Goal: Information Seeking & Learning: Learn about a topic

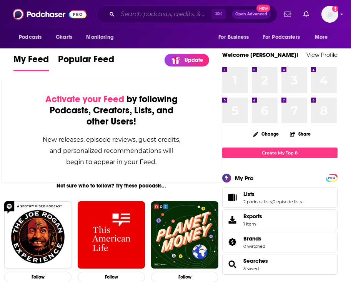
click at [154, 13] on input "Search podcasts, credits, & more..." at bounding box center [165, 14] width 94 height 12
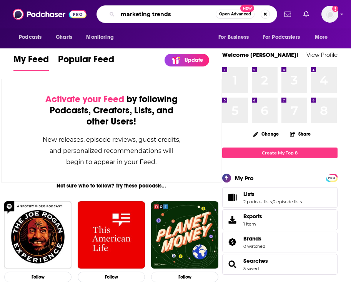
type input "marketing trends"
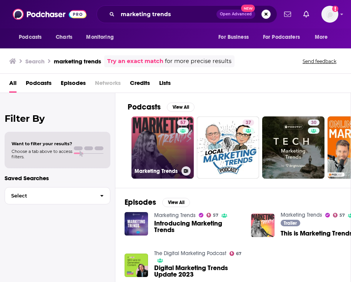
click at [149, 152] on link "57 Marketing Trends" at bounding box center [162, 147] width 62 height 62
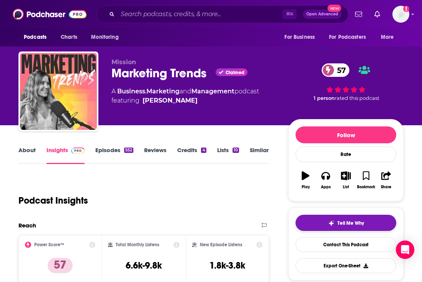
click at [324, 228] on button "Tell Me Why" at bounding box center [345, 223] width 101 height 16
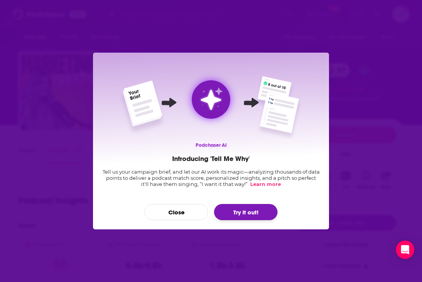
click at [231, 206] on button "Try it out!" at bounding box center [245, 212] width 63 height 16
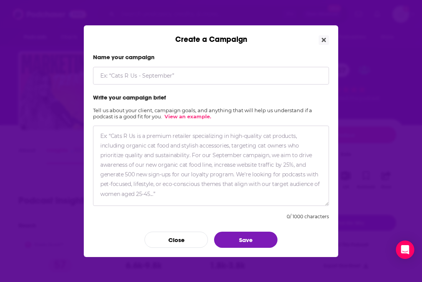
click at [216, 141] on textarea "Create a Campaign" at bounding box center [211, 166] width 236 height 80
click at [322, 40] on icon "Close" at bounding box center [324, 40] width 4 height 6
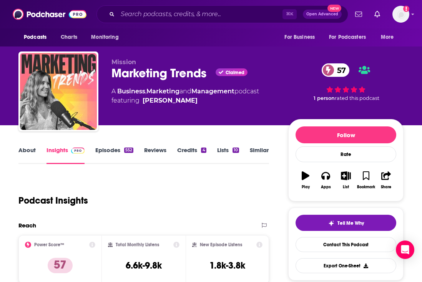
click at [189, 156] on link "Credits 4" at bounding box center [191, 155] width 29 height 18
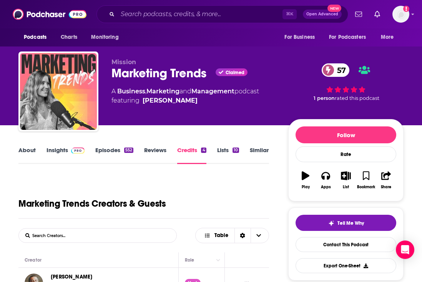
click at [222, 153] on link "Lists 10" at bounding box center [228, 155] width 22 height 18
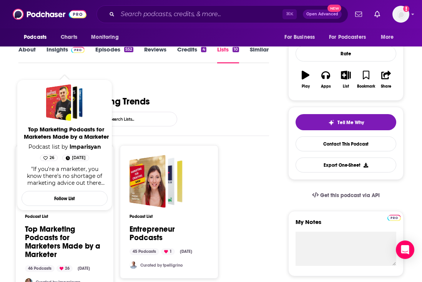
scroll to position [37, 0]
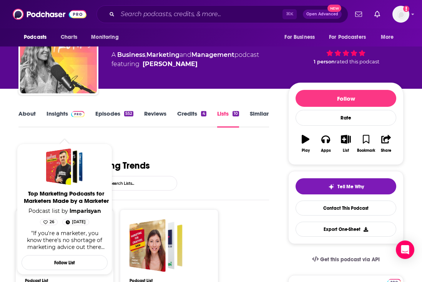
click at [27, 116] on link "About" at bounding box center [26, 119] width 17 height 18
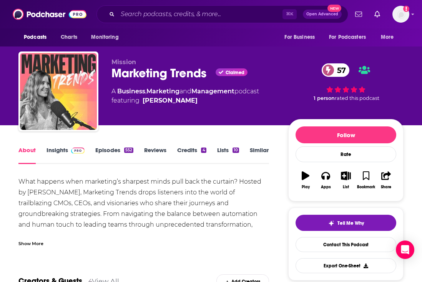
scroll to position [9, 0]
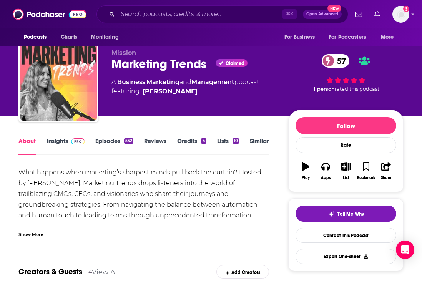
click at [65, 146] on link "Insights" at bounding box center [65, 146] width 38 height 18
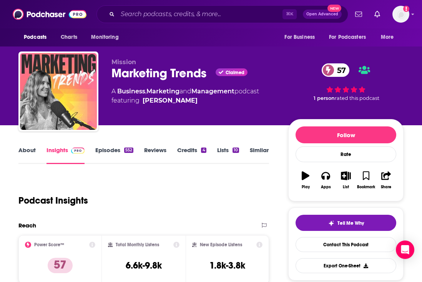
scroll to position [157, 0]
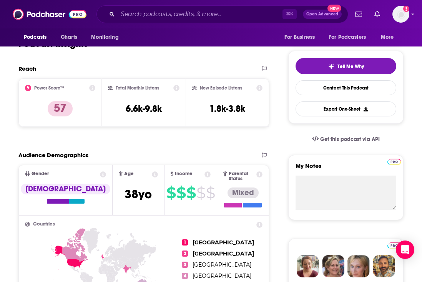
click at [91, 87] on icon at bounding box center [93, 88] width 6 height 6
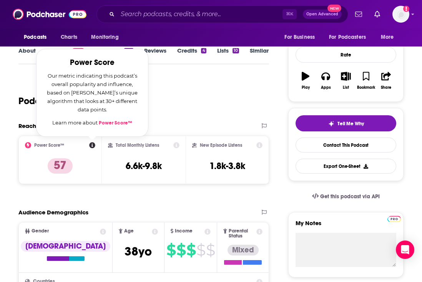
scroll to position [98, 0]
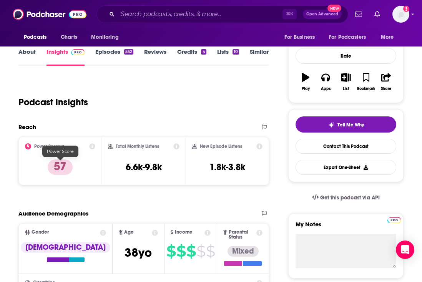
click at [64, 165] on p "57" at bounding box center [60, 166] width 25 height 15
click at [64, 170] on p "57" at bounding box center [60, 166] width 25 height 15
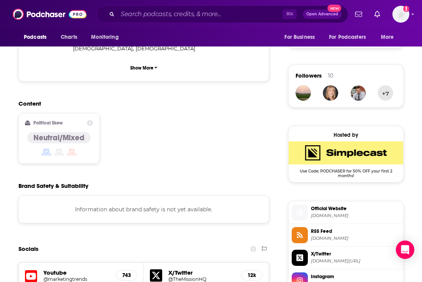
scroll to position [652, 0]
